Goal: Task Accomplishment & Management: Manage account settings

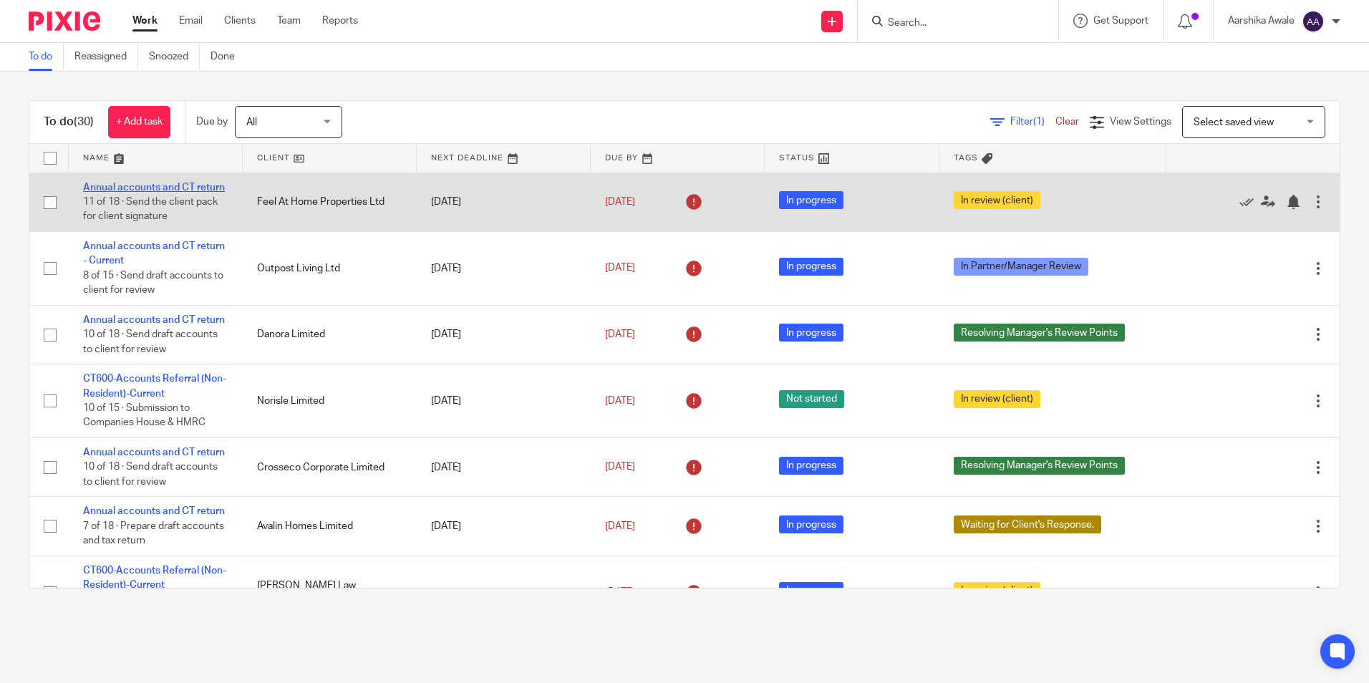
click at [166, 186] on link "Annual accounts and CT return" at bounding box center [154, 188] width 142 height 10
click at [104, 193] on link "Annual accounts and CT return" at bounding box center [154, 188] width 142 height 10
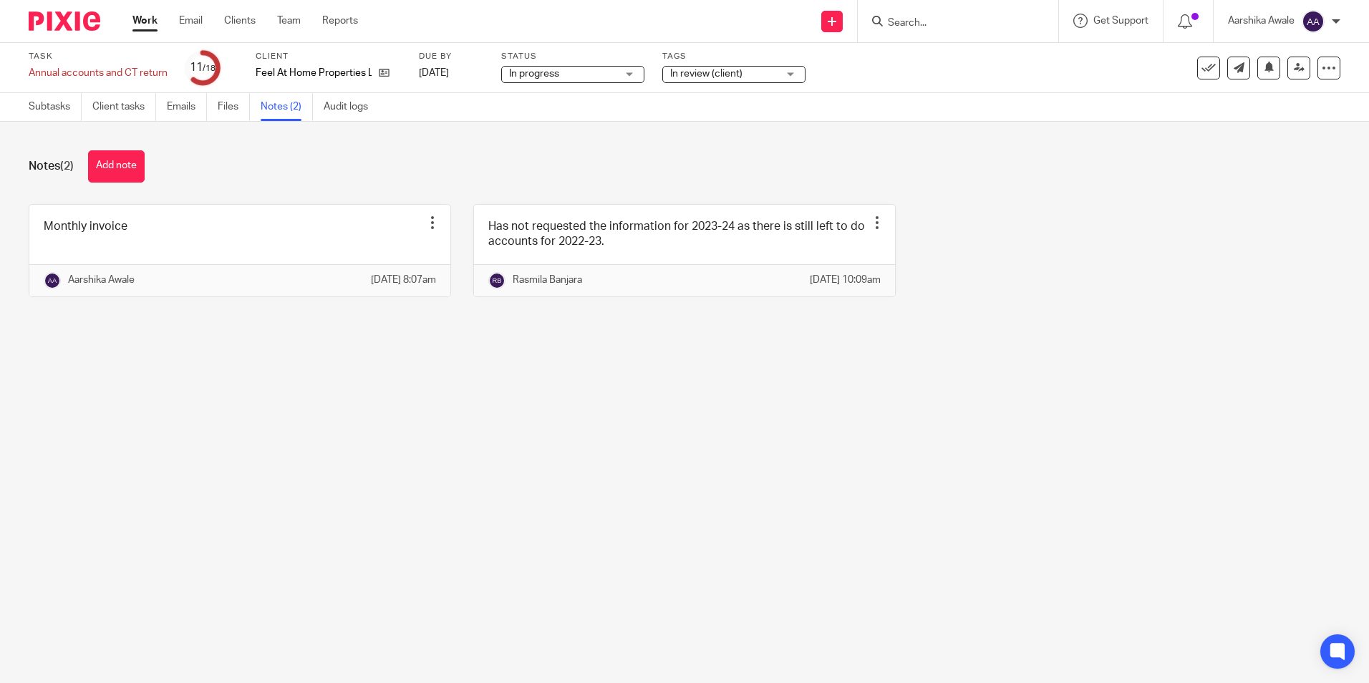
click at [319, 199] on div "Notes (2) Add note Monthly invoice Edit note Delete note [PERSON_NAME] [DATE] 8…" at bounding box center [684, 235] width 1369 height 226
click at [34, 105] on link "Subtasks" at bounding box center [55, 107] width 53 height 28
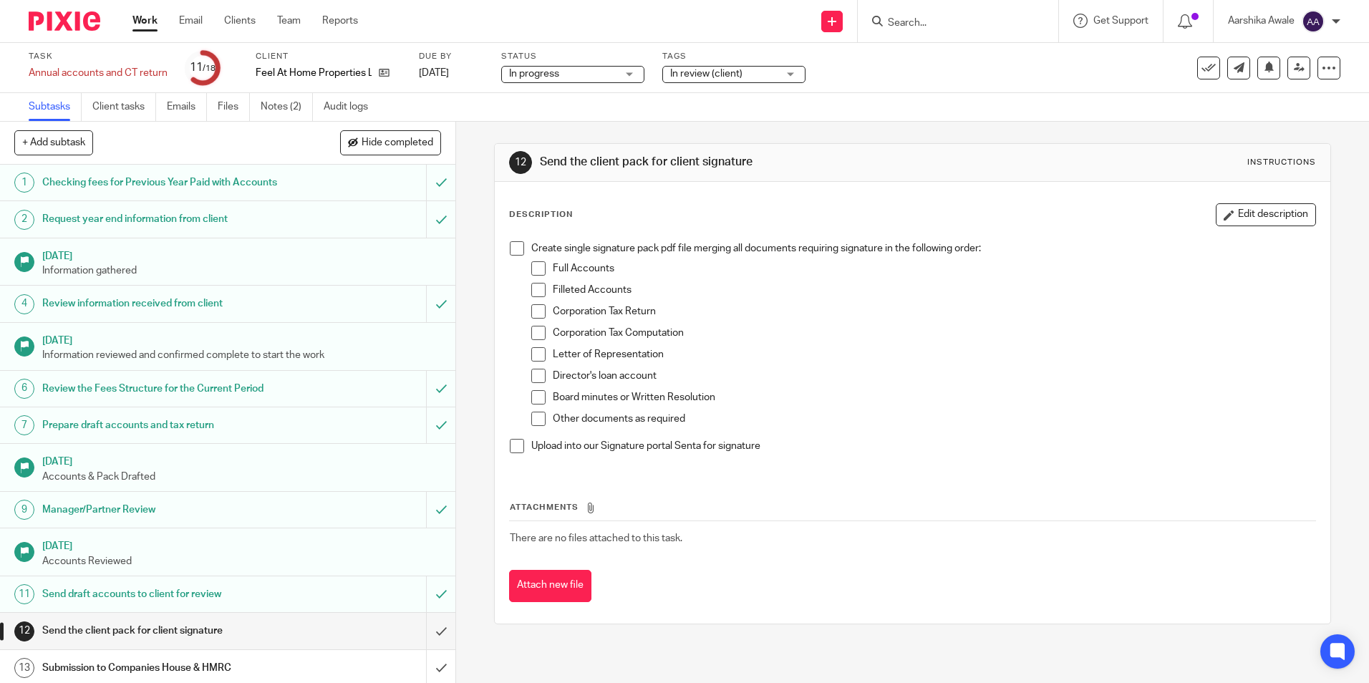
scroll to position [198, 0]
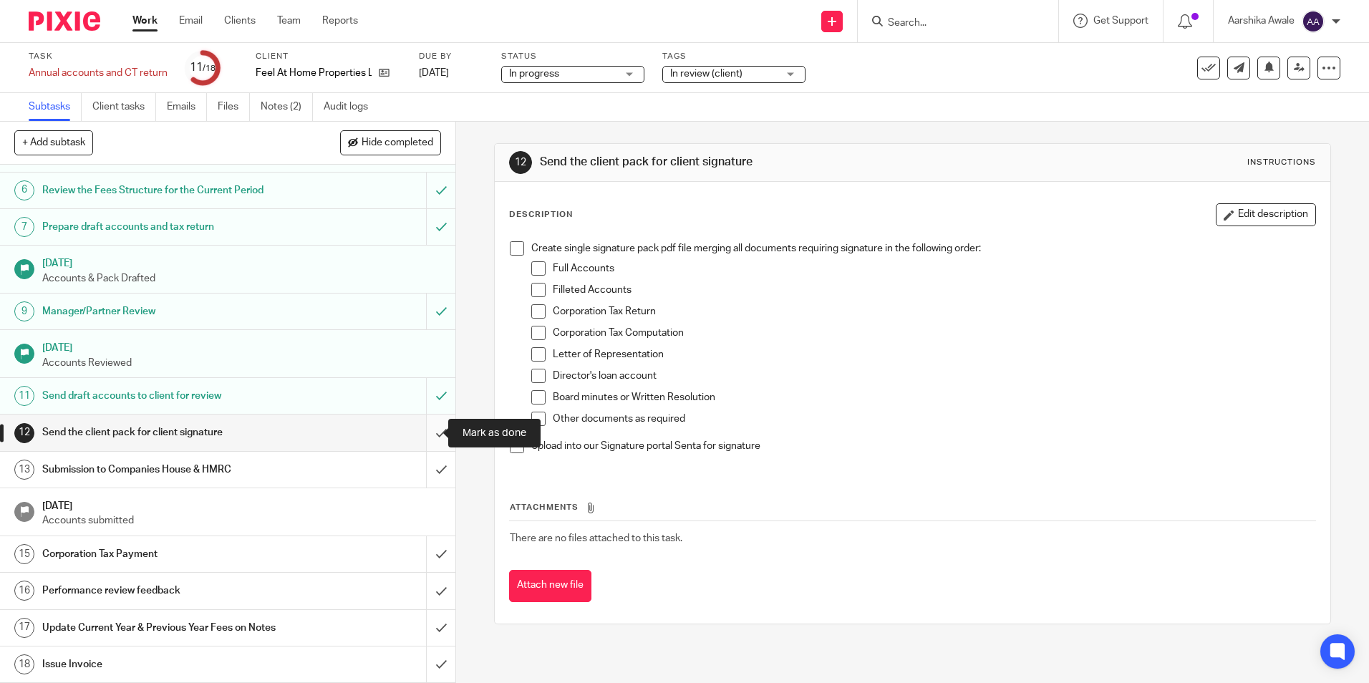
click at [428, 425] on input "submit" at bounding box center [228, 433] width 456 height 36
